Goal: Transaction & Acquisition: Purchase product/service

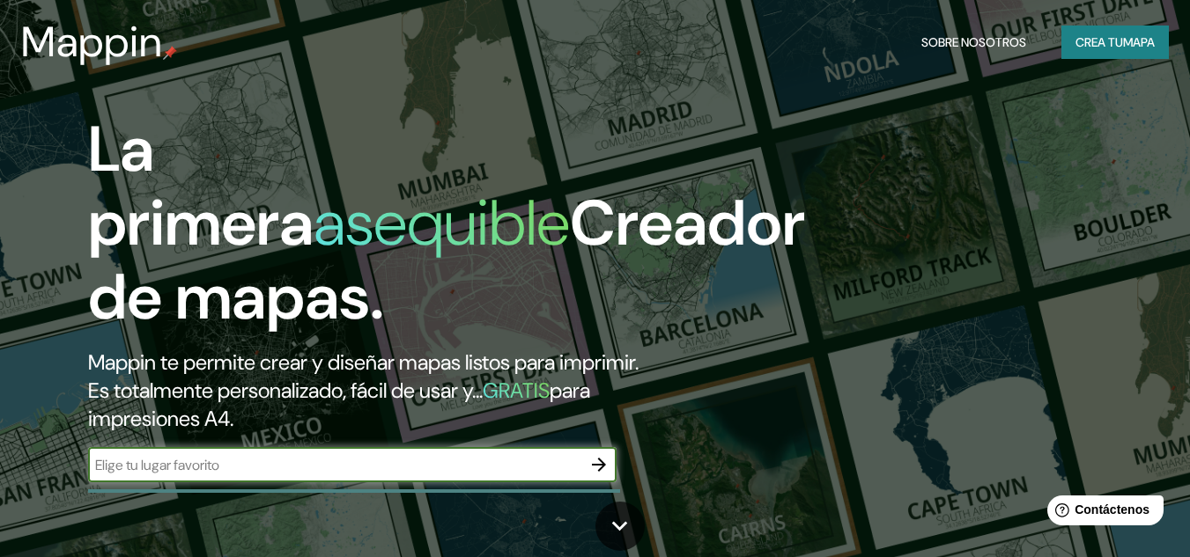
click at [209, 471] on input "text" at bounding box center [334, 465] width 493 height 20
type input "[GEOGRAPHIC_DATA]"
click at [590, 473] on icon "button" at bounding box center [598, 464] width 21 height 21
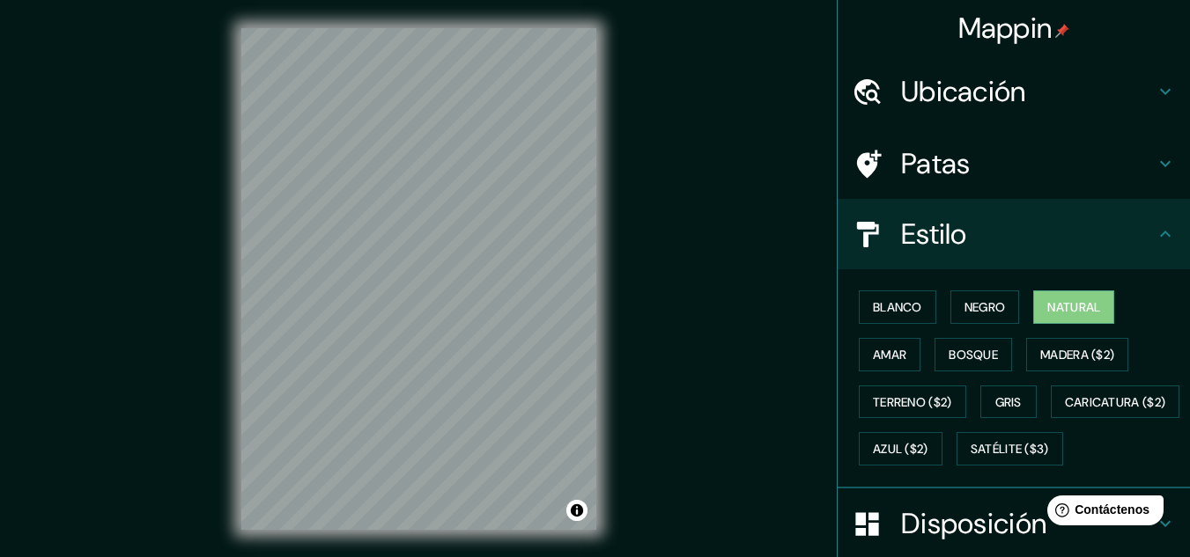
click at [851, 142] on div "Mappin Ubicación Patas Estilo Blanco Negro Natural [PERSON_NAME] ($2) Terreno (…" at bounding box center [595, 293] width 1190 height 586
click at [644, 307] on div "Mappin Ubicación Patas Estilo Blanco Negro Natural [PERSON_NAME] ($2) Terreno (…" at bounding box center [595, 293] width 1190 height 586
click at [647, 210] on div "Mappin Ubicación Patas Estilo Blanco Negro Natural [PERSON_NAME] ($2) Terreno (…" at bounding box center [595, 293] width 1190 height 586
click at [416, 545] on div "© Mapbox © OpenStreetMap Improve this map" at bounding box center [418, 279] width 411 height 558
click at [353, 556] on html "Mappin Ubicación Patas Estilo Blanco Negro Natural [PERSON_NAME] ($2) Terreno (…" at bounding box center [595, 278] width 1190 height 557
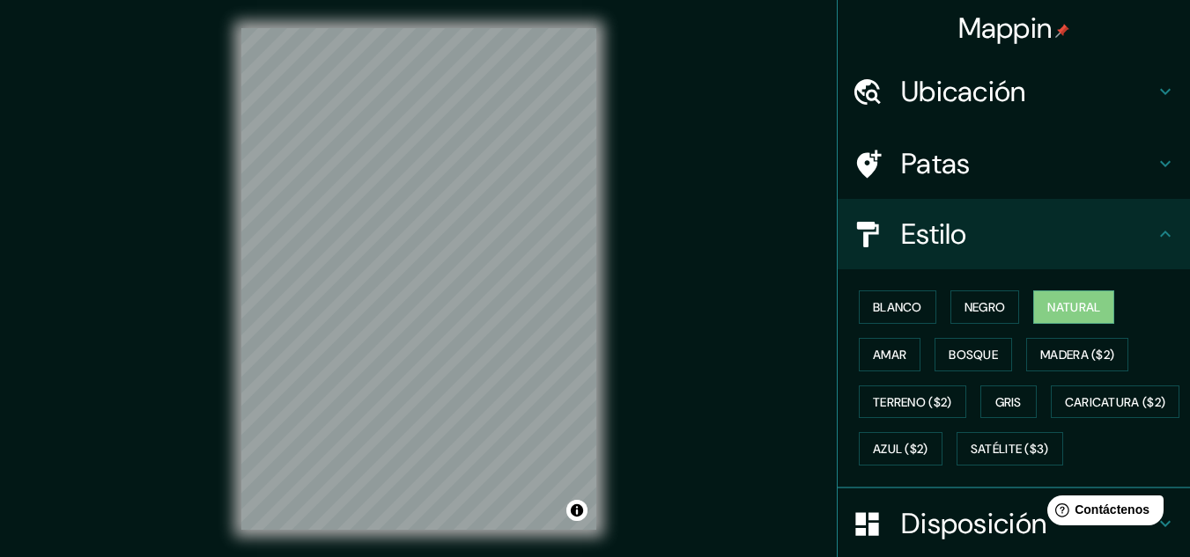
click at [392, 556] on html "Mappin Ubicación Patas Estilo Blanco Negro Natural [PERSON_NAME] ($2) Terreno (…" at bounding box center [595, 278] width 1190 height 557
click at [909, 311] on font "Blanco" at bounding box center [897, 307] width 49 height 16
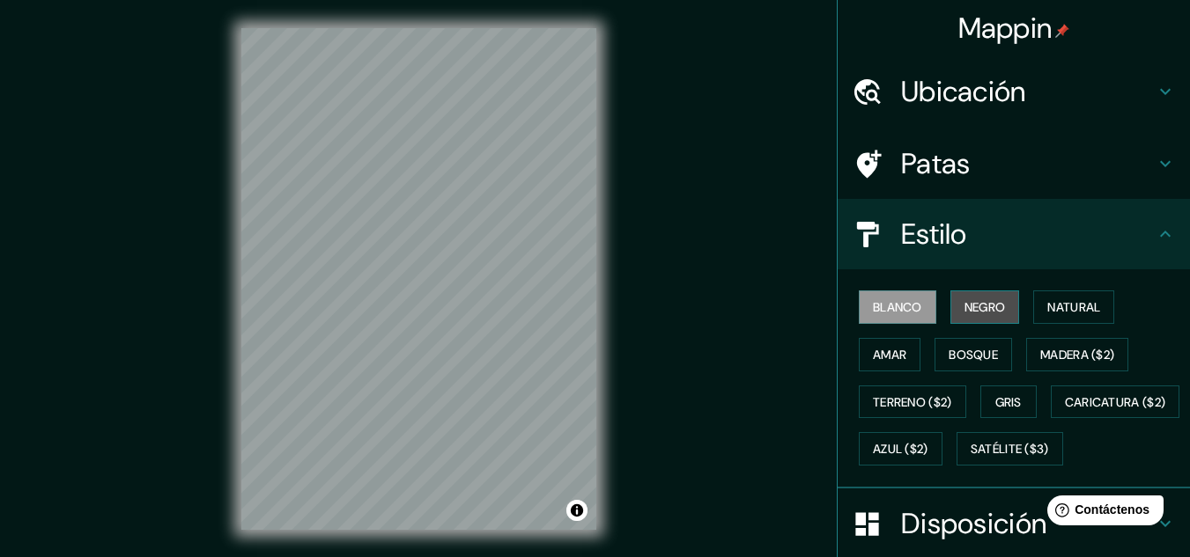
click at [982, 311] on font "Negro" at bounding box center [984, 307] width 41 height 16
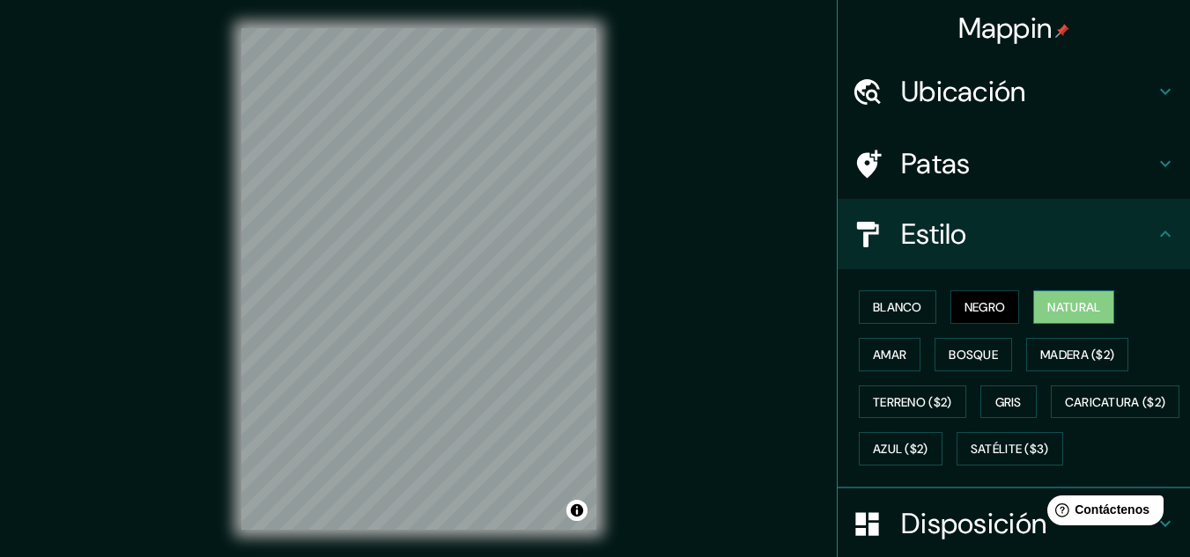
click at [1047, 306] on font "Natural" at bounding box center [1073, 307] width 53 height 16
click at [977, 66] on div "Ubicación" at bounding box center [1013, 91] width 352 height 70
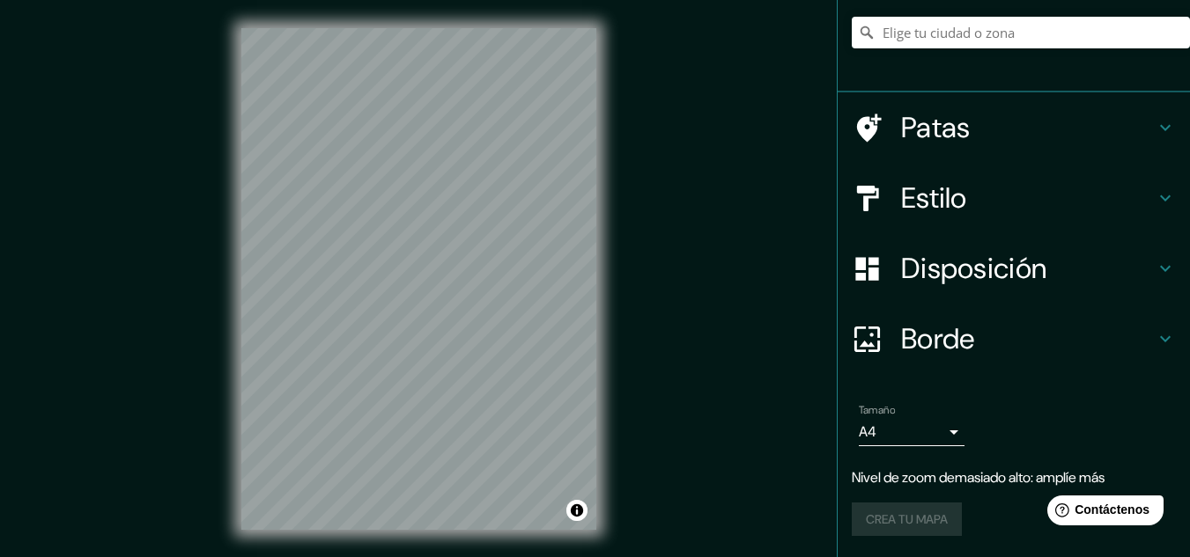
scroll to position [29, 0]
